Goal: Task Accomplishment & Management: Complete application form

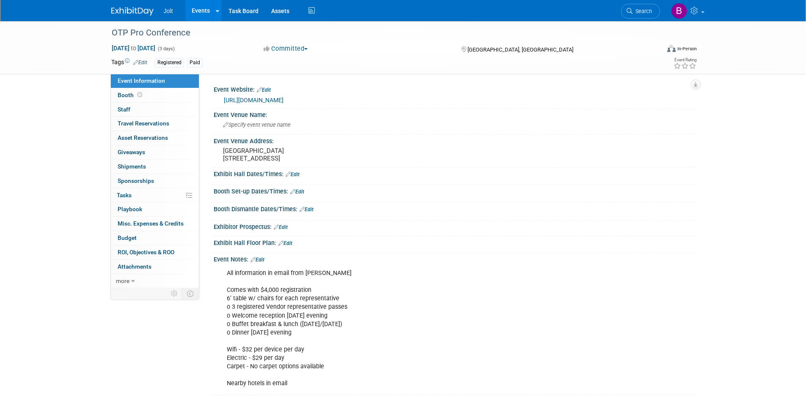
scroll to position [75, 0]
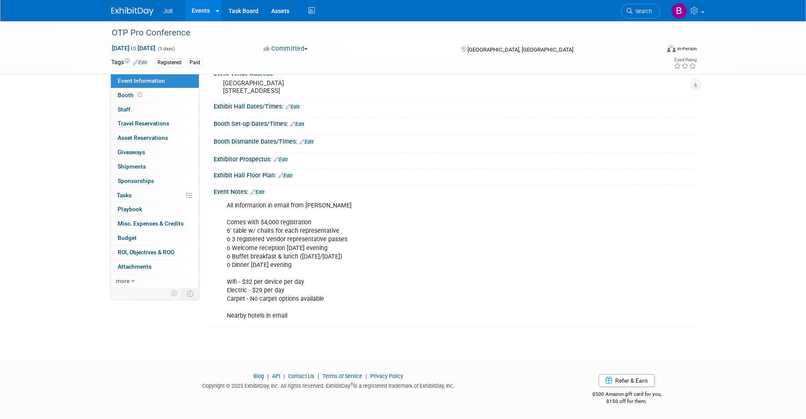
click at [146, 17] on div "Jolt Events Add Event Bulk Upload Events Shareable Event Boards Recently Viewed…" at bounding box center [403, 10] width 584 height 21
click at [145, 13] on img at bounding box center [132, 11] width 42 height 8
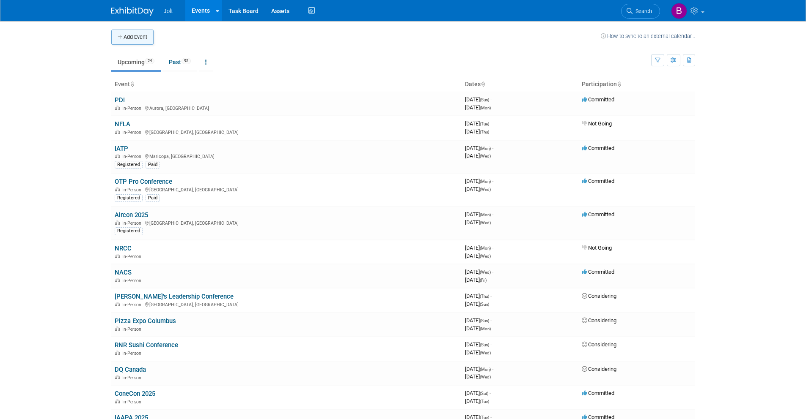
click at [136, 37] on button "Add Event" at bounding box center [132, 37] width 42 height 15
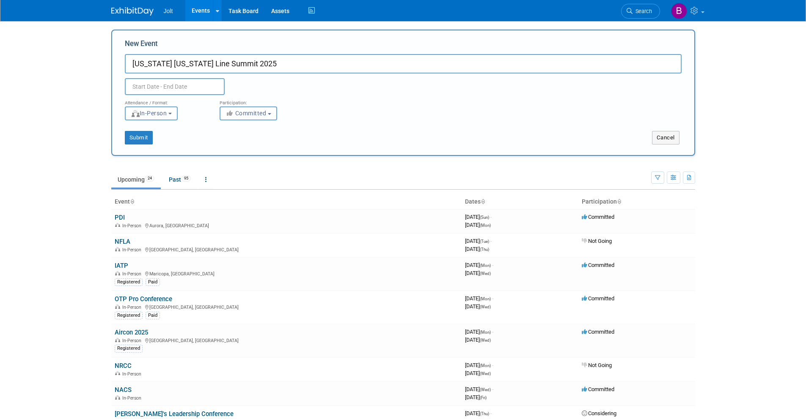
type input "[US_STATE] [US_STATE] Line Summit 2025"
click at [200, 86] on input "text" at bounding box center [175, 86] width 100 height 17
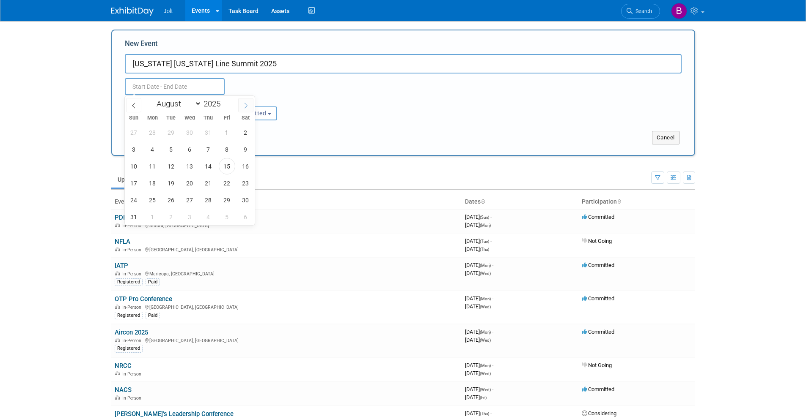
click at [250, 108] on span at bounding box center [245, 105] width 15 height 14
click at [245, 108] on icon at bounding box center [246, 106] width 6 height 6
select select "11"
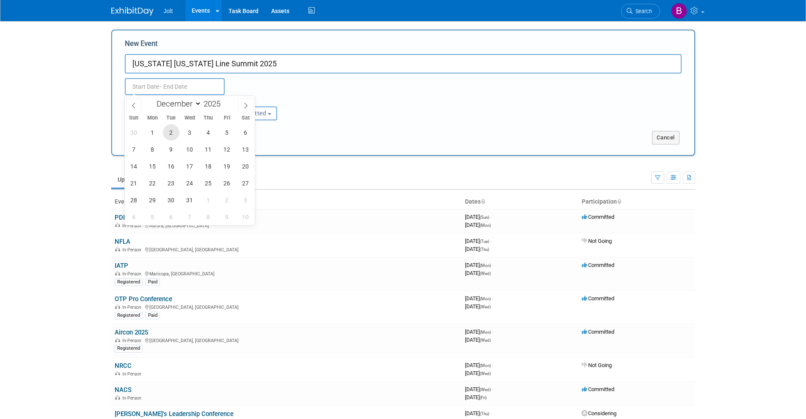
click at [176, 135] on span "2" at bounding box center [171, 132] width 16 height 16
click at [204, 135] on span "4" at bounding box center [208, 132] width 16 height 16
type input "Dec 2, 2025 to Dec 4, 2025"
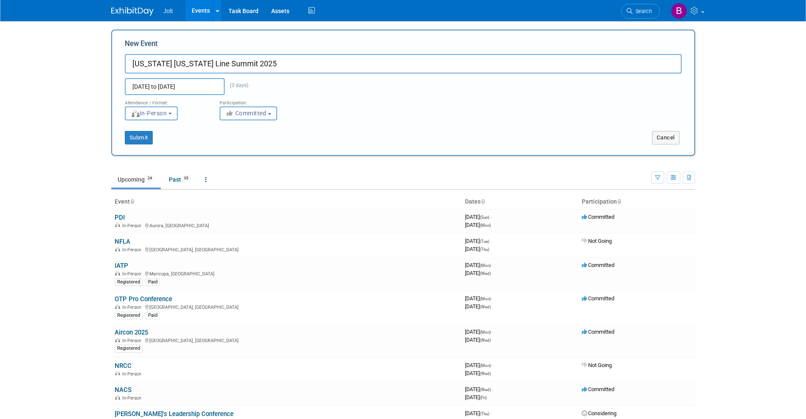
click at [234, 116] on icon "button" at bounding box center [230, 113] width 10 height 6
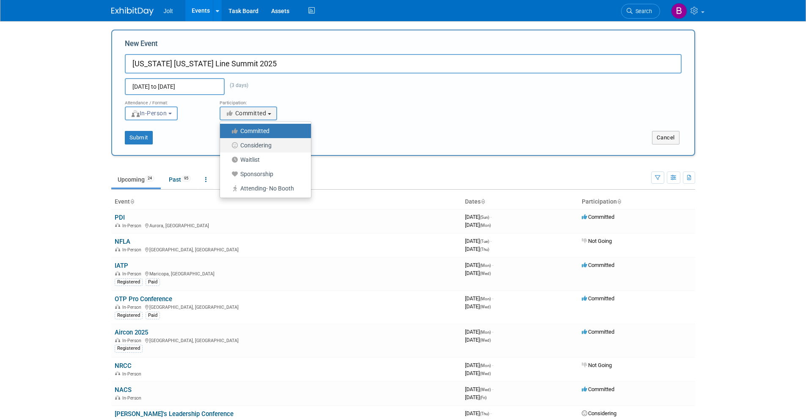
drag, startPoint x: 240, startPoint y: 145, endPoint x: 213, endPoint y: 145, distance: 27.5
click at [240, 145] on label "Considering" at bounding box center [263, 145] width 78 height 11
click at [227, 145] on input "Considering" at bounding box center [224, 145] width 5 height 5
select select "2"
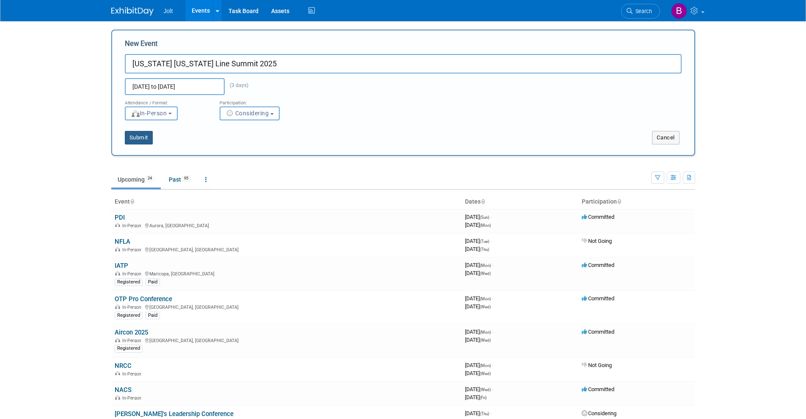
click at [139, 138] on button "Submit" at bounding box center [139, 138] width 28 height 14
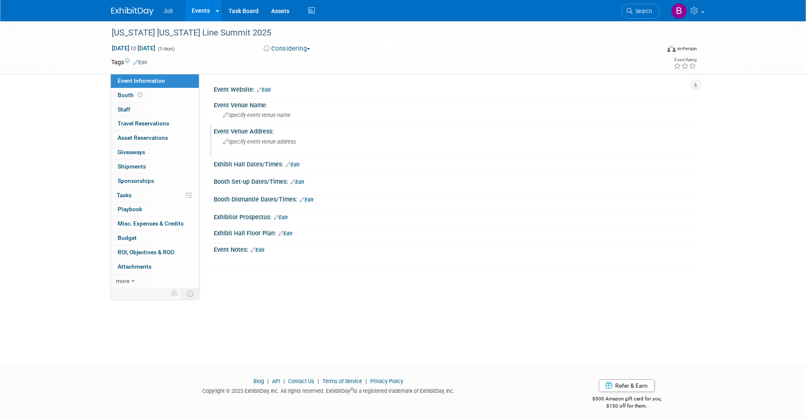
click at [259, 145] on div "Specify event venue address" at bounding box center [314, 144] width 188 height 19
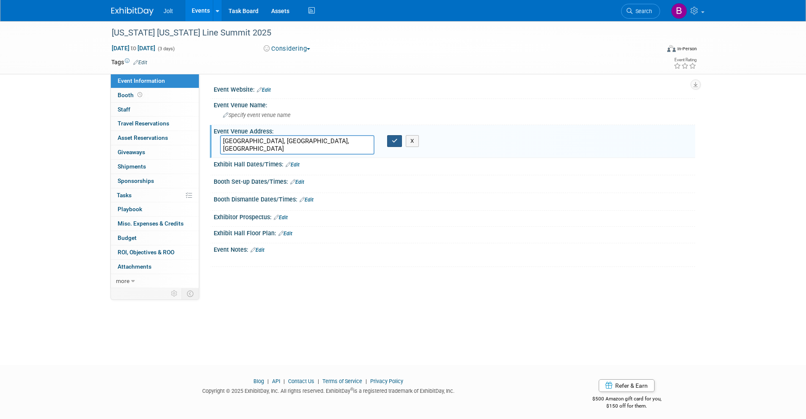
type textarea "[GEOGRAPHIC_DATA], [GEOGRAPHIC_DATA], [GEOGRAPHIC_DATA]"
click at [395, 141] on icon "button" at bounding box center [395, 140] width 6 height 5
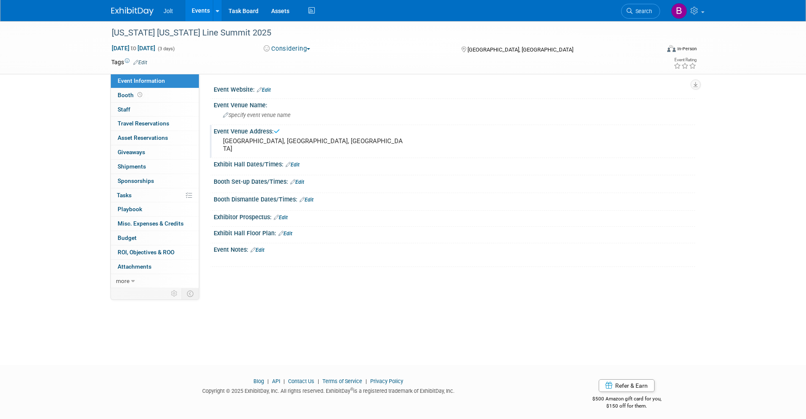
click at [137, 5] on link at bounding box center [137, 7] width 52 height 7
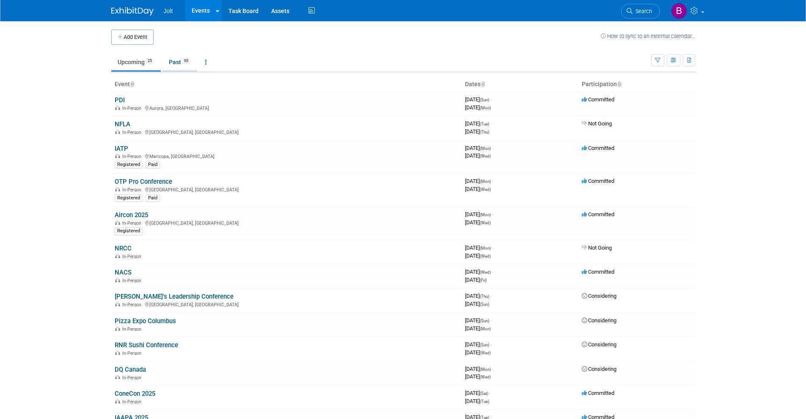
click at [186, 59] on span "95" at bounding box center [185, 61] width 9 height 6
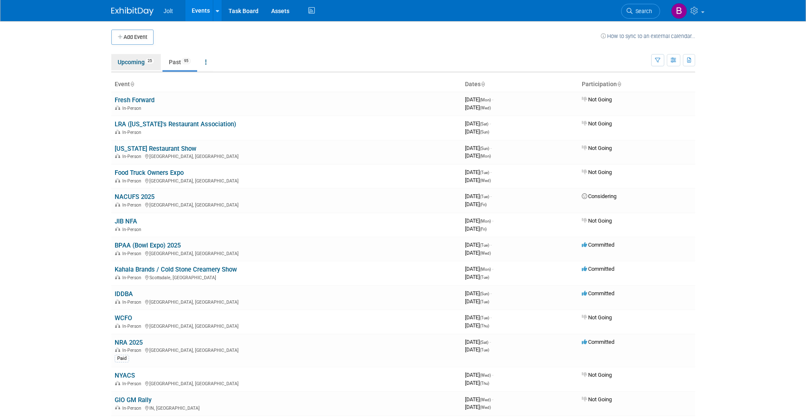
click at [129, 64] on link "Upcoming 25" at bounding box center [135, 62] width 49 height 16
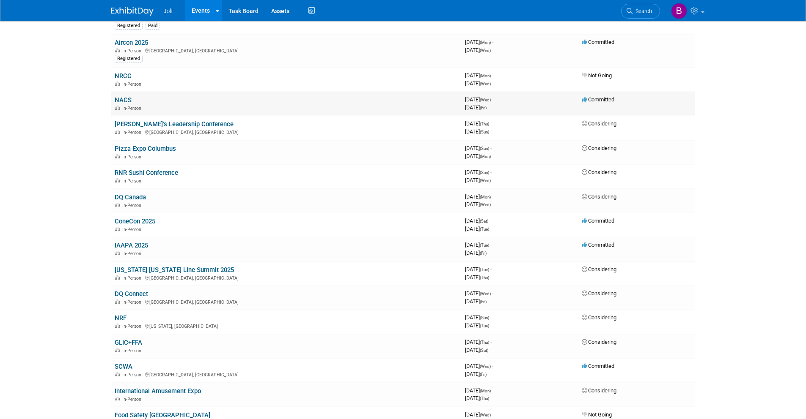
scroll to position [330, 0]
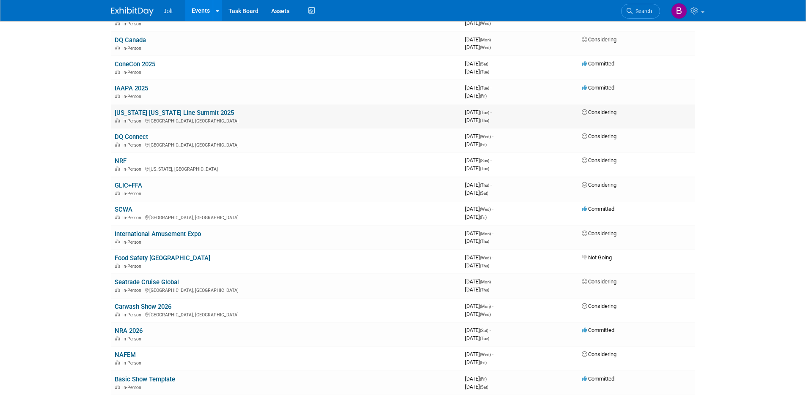
click at [163, 112] on link "[US_STATE] [US_STATE] Line Summit 2025" at bounding box center [174, 113] width 119 height 8
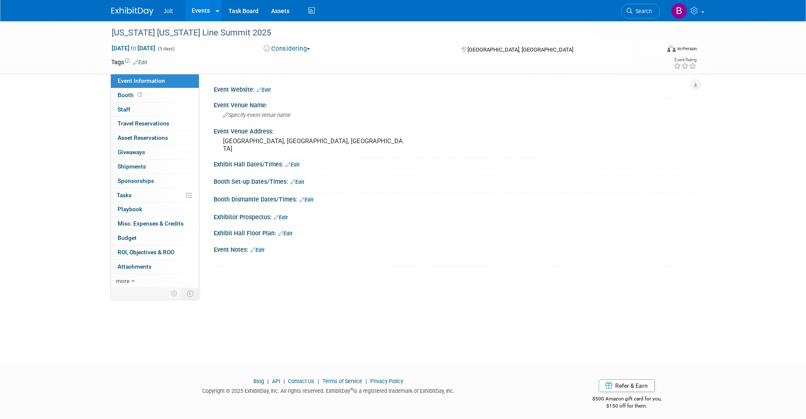
click at [264, 249] on link "Edit" at bounding box center [257, 250] width 14 height 6
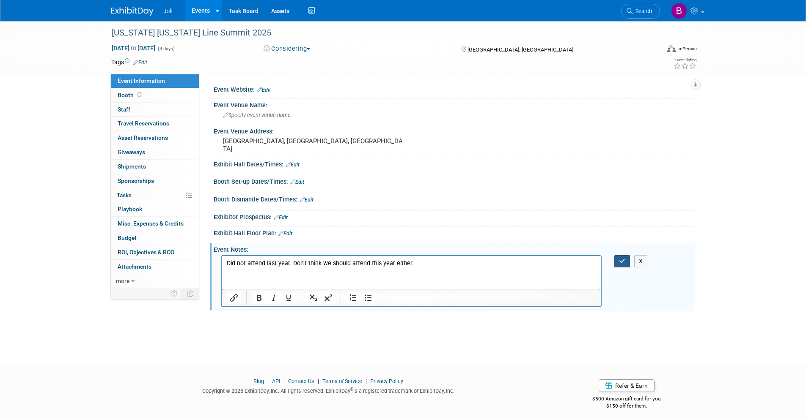
click at [627, 263] on button "button" at bounding box center [622, 261] width 16 height 12
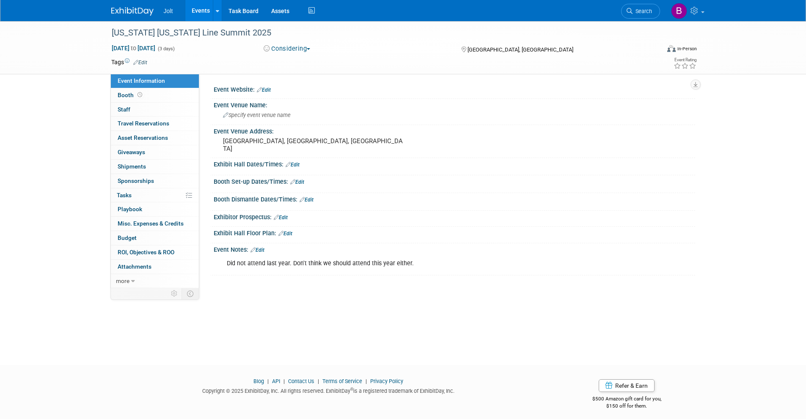
click at [129, 13] on img at bounding box center [132, 11] width 42 height 8
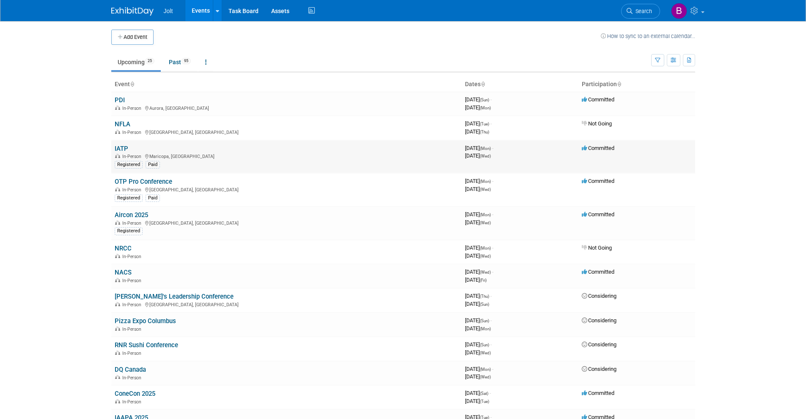
click at [125, 149] on link "IATP" at bounding box center [122, 149] width 14 height 8
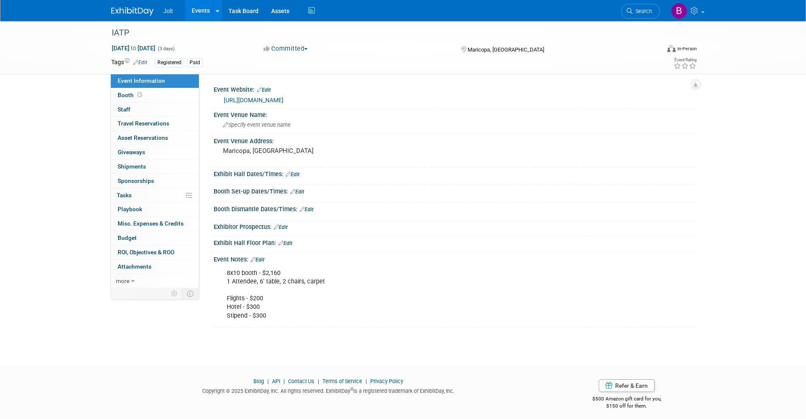
click at [264, 261] on link "Edit" at bounding box center [257, 260] width 14 height 6
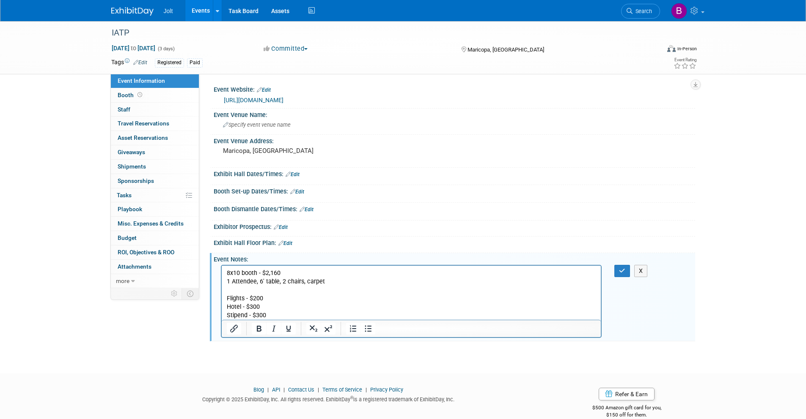
click at [274, 315] on p "8x10 booth - $2,160 1 Attendee, 6' table, 2 chairs, carpet Flights - $200 Hotel…" at bounding box center [411, 294] width 370 height 51
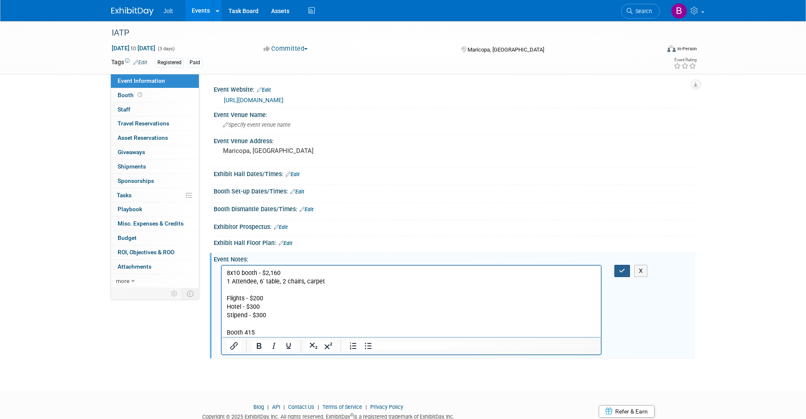
click at [621, 272] on icon "button" at bounding box center [622, 271] width 6 height 6
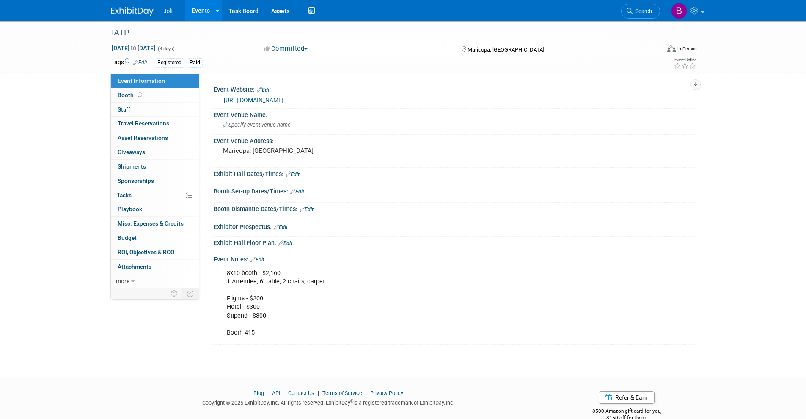
click at [129, 13] on img at bounding box center [132, 11] width 42 height 8
